Goal: Task Accomplishment & Management: Manage account settings

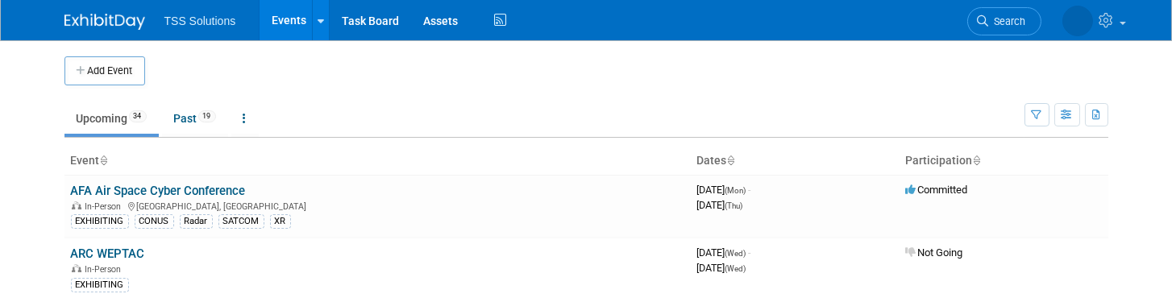
scroll to position [107, 0]
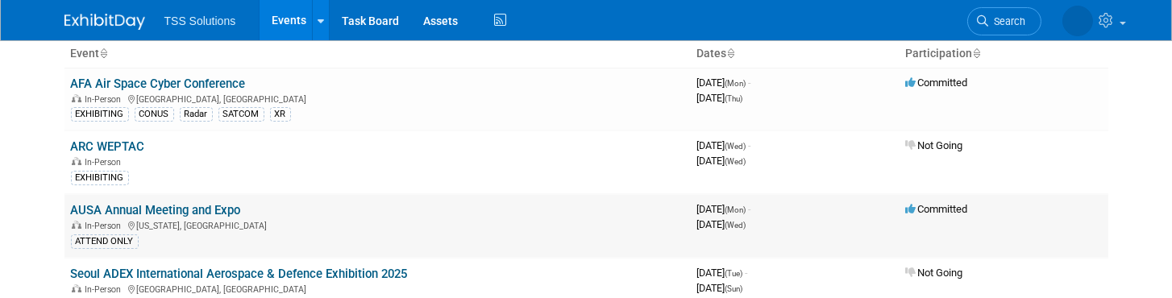
click at [274, 210] on td "AUSA Annual Meeting and Expo In-Person Washington, DC ATTEND ONLY" at bounding box center [377, 226] width 626 height 64
click at [179, 211] on link "AUSA Annual Meeting and Expo" at bounding box center [156, 210] width 170 height 15
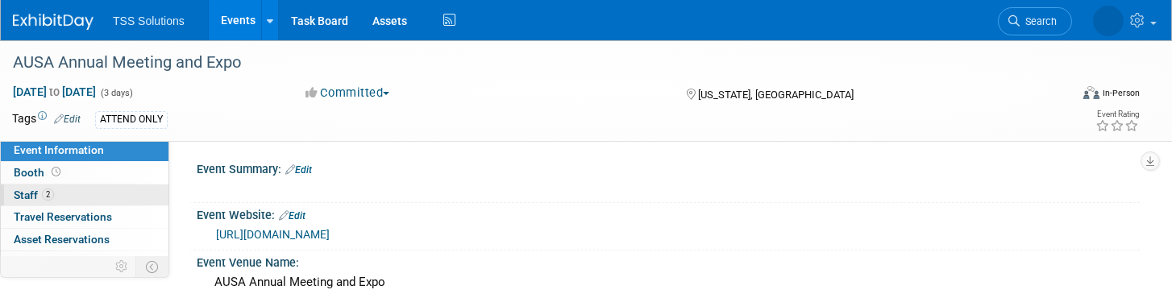
click at [23, 193] on span "Staff 2" at bounding box center [34, 195] width 40 height 13
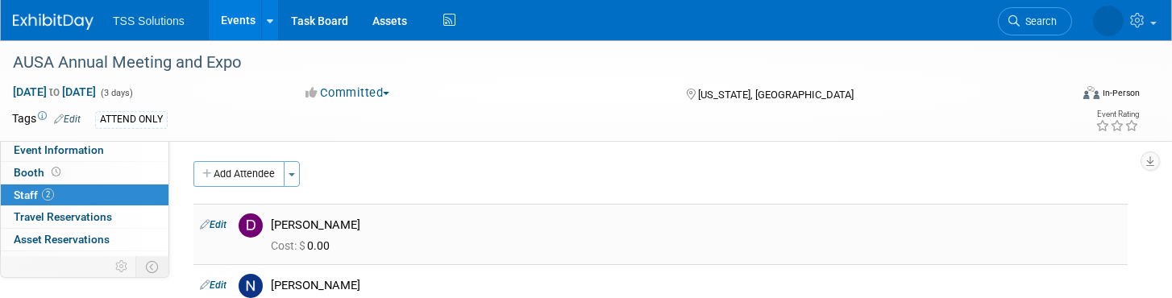
click at [216, 223] on link "Edit" at bounding box center [213, 224] width 27 height 11
select select "b5d6bc40-8141-4bfc-ab66-659d23dc91a3"
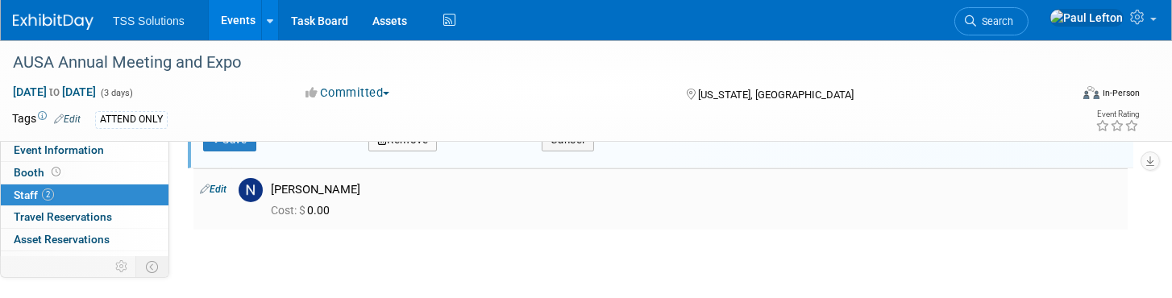
scroll to position [558, 0]
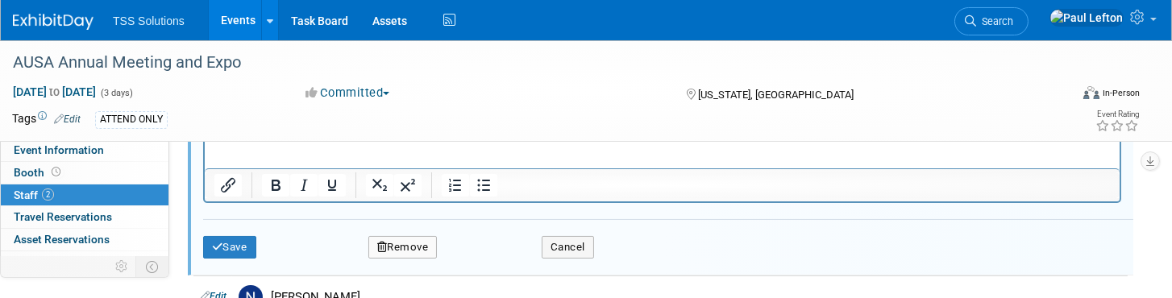
click at [409, 244] on button "Remove" at bounding box center [402, 247] width 69 height 23
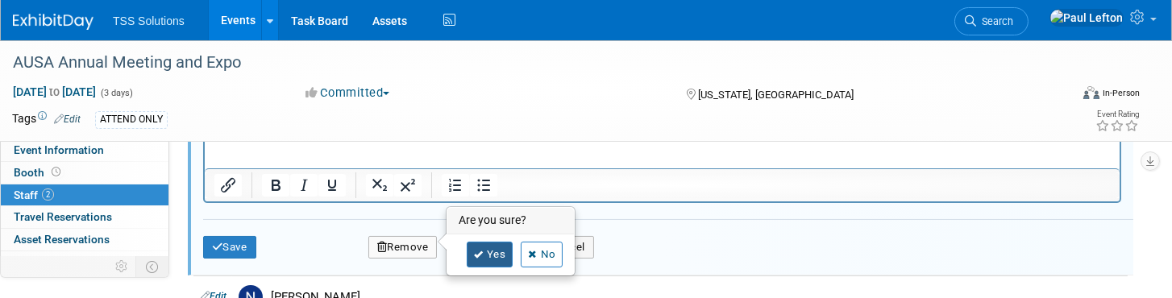
click at [480, 256] on icon at bounding box center [479, 255] width 10 height 9
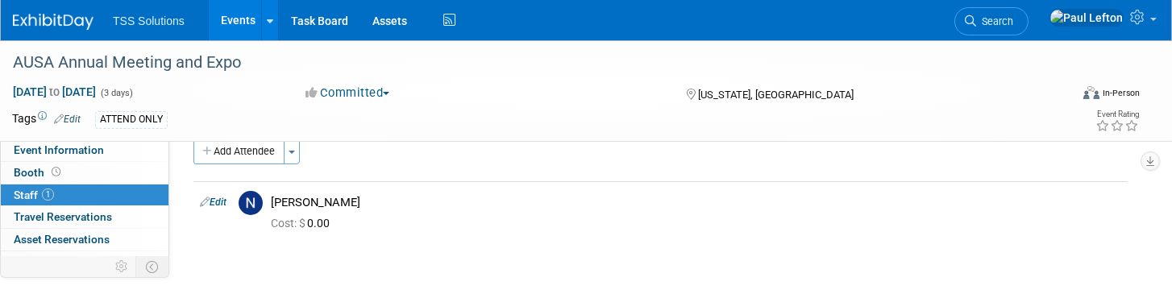
scroll to position [0, 0]
